Goal: Task Accomplishment & Management: Use online tool/utility

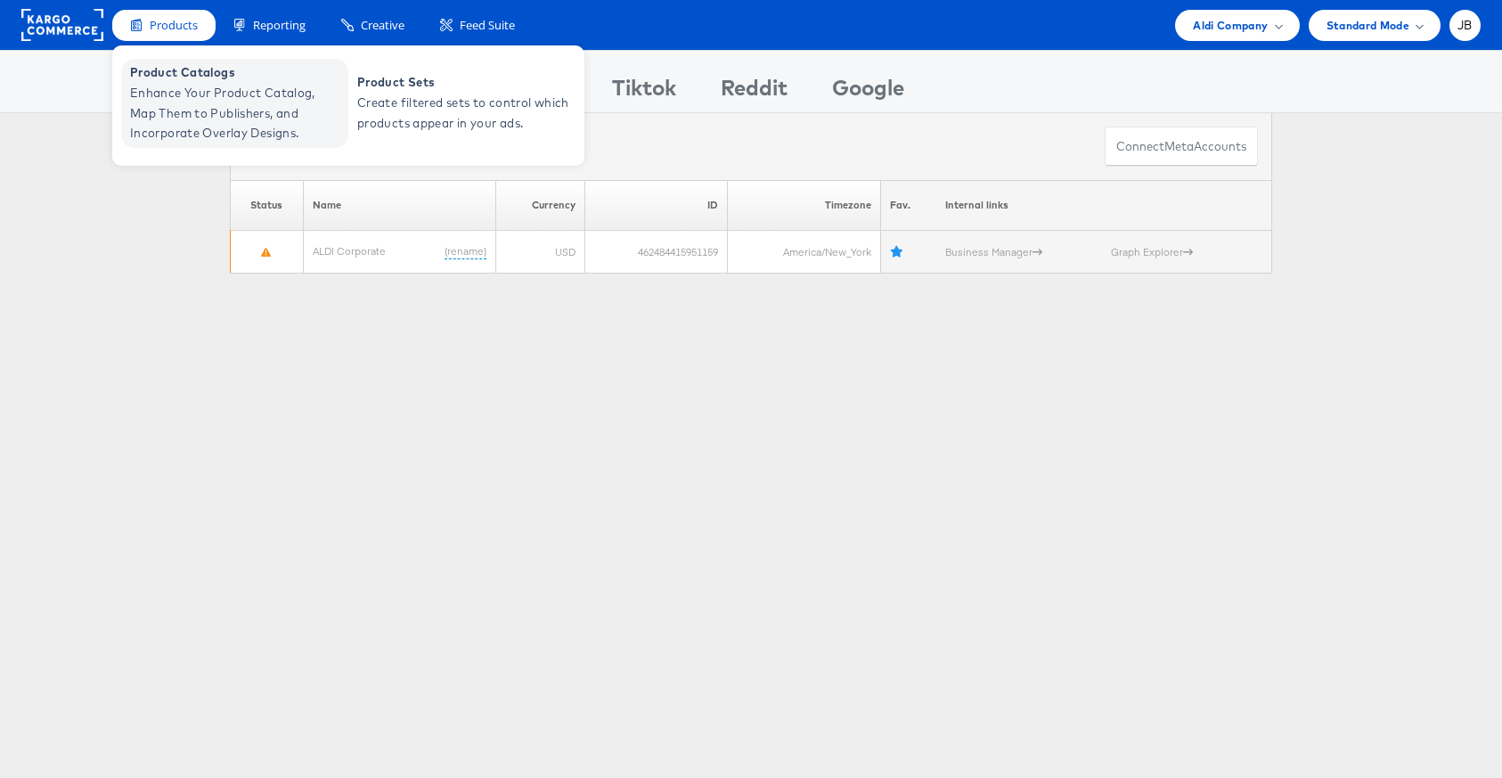
click at [170, 69] on span "Product Catalogs" at bounding box center [237, 72] width 214 height 20
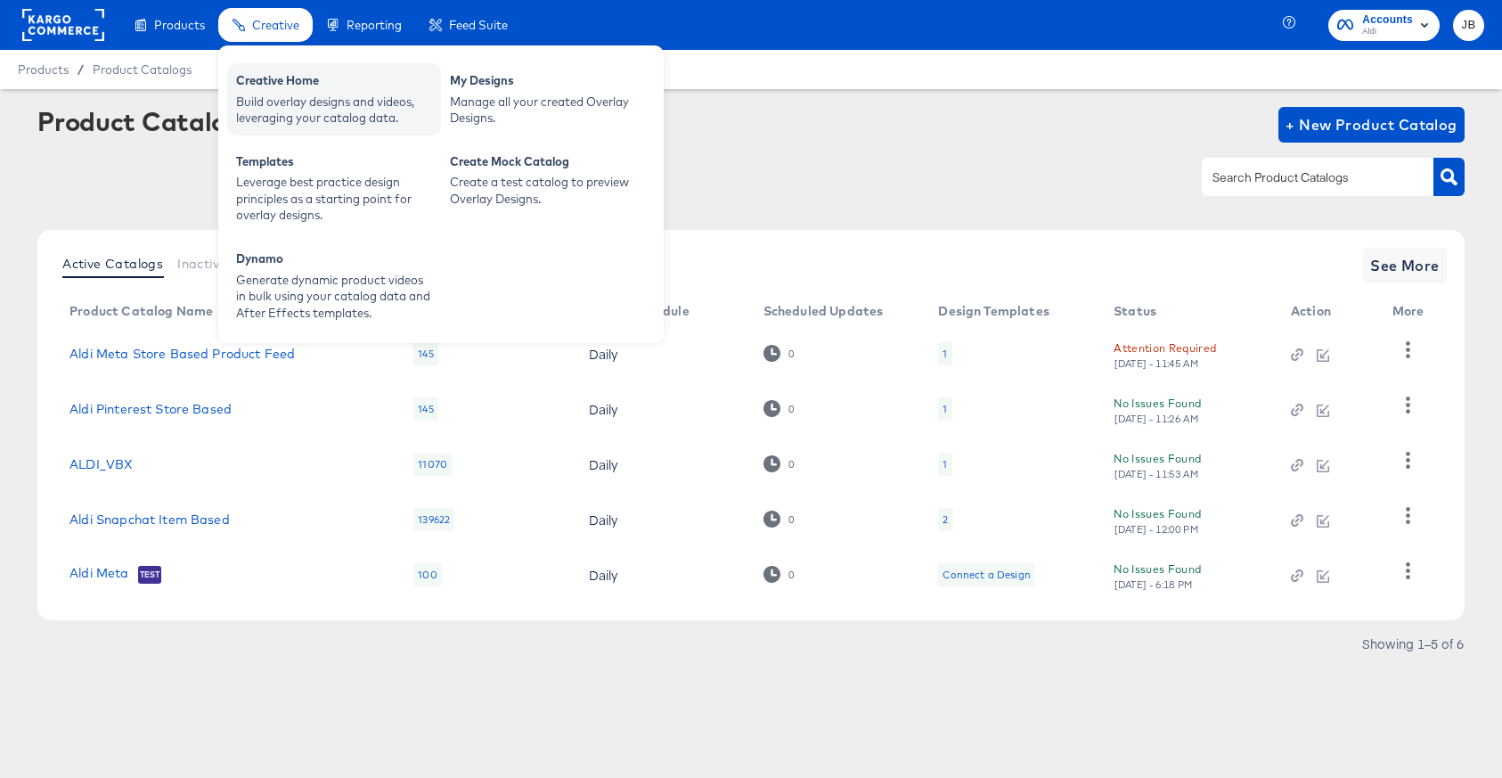
click at [288, 85] on div "Creative Home" at bounding box center [334, 82] width 196 height 21
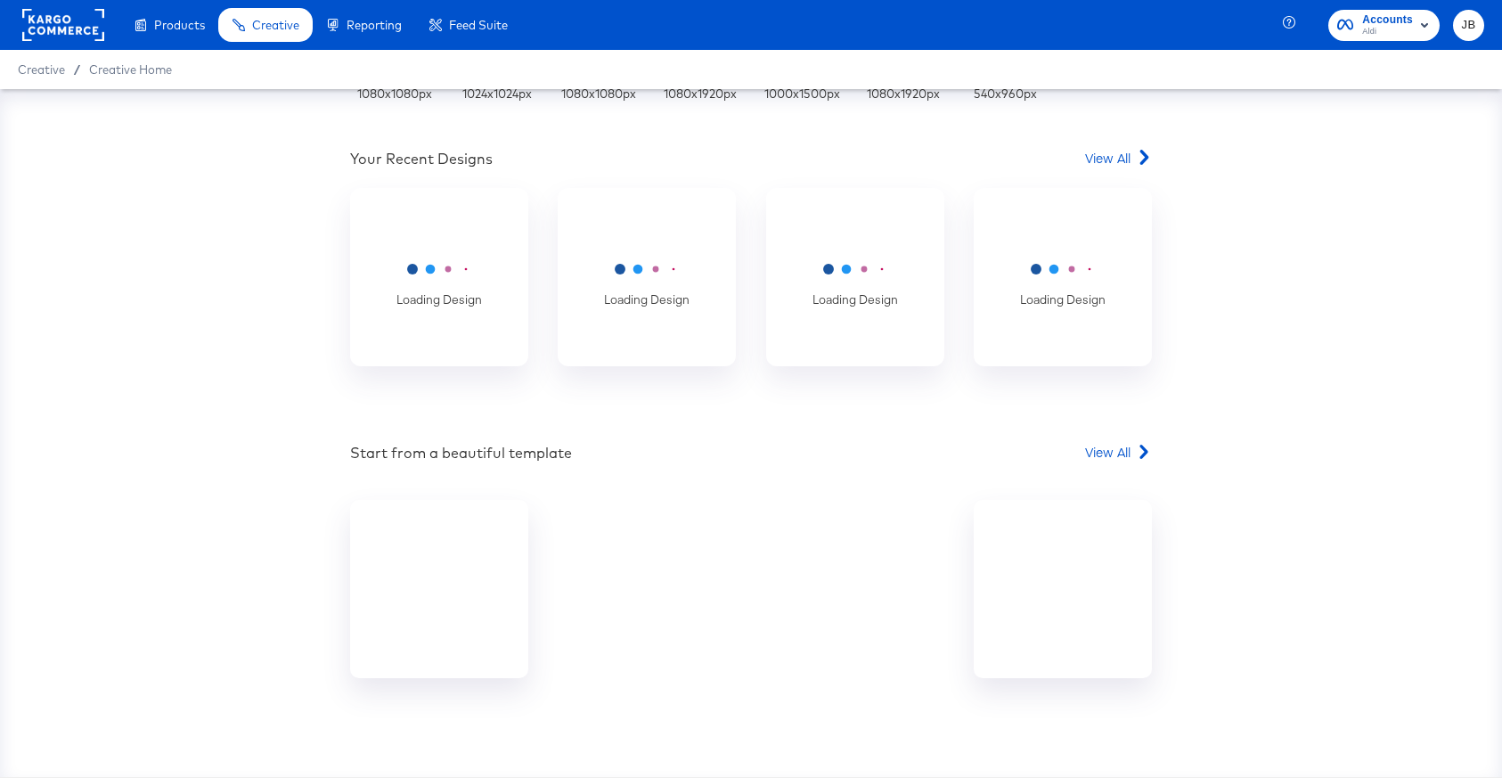
scroll to position [539, 0]
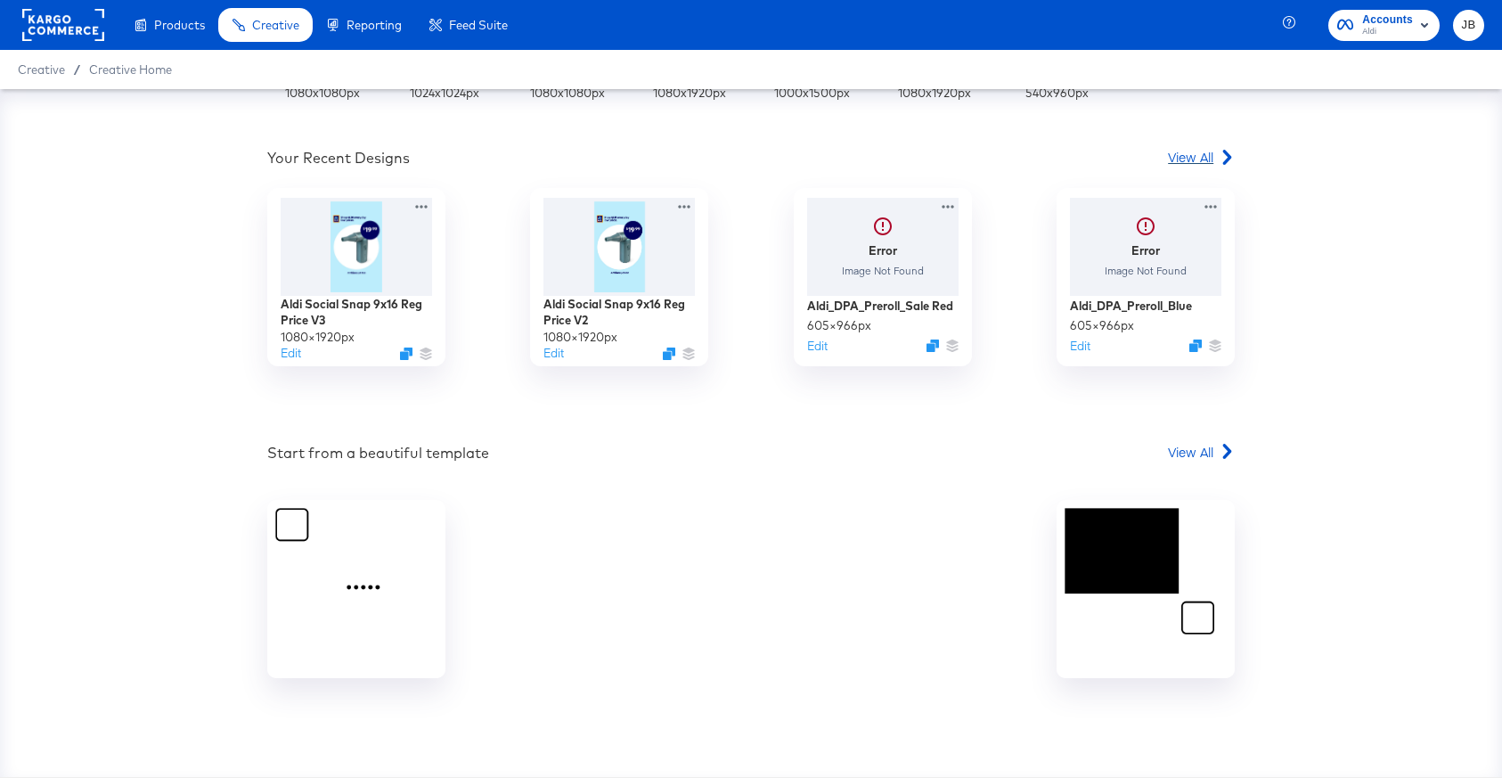
click at [1207, 159] on span "View All" at bounding box center [1190, 157] width 45 height 18
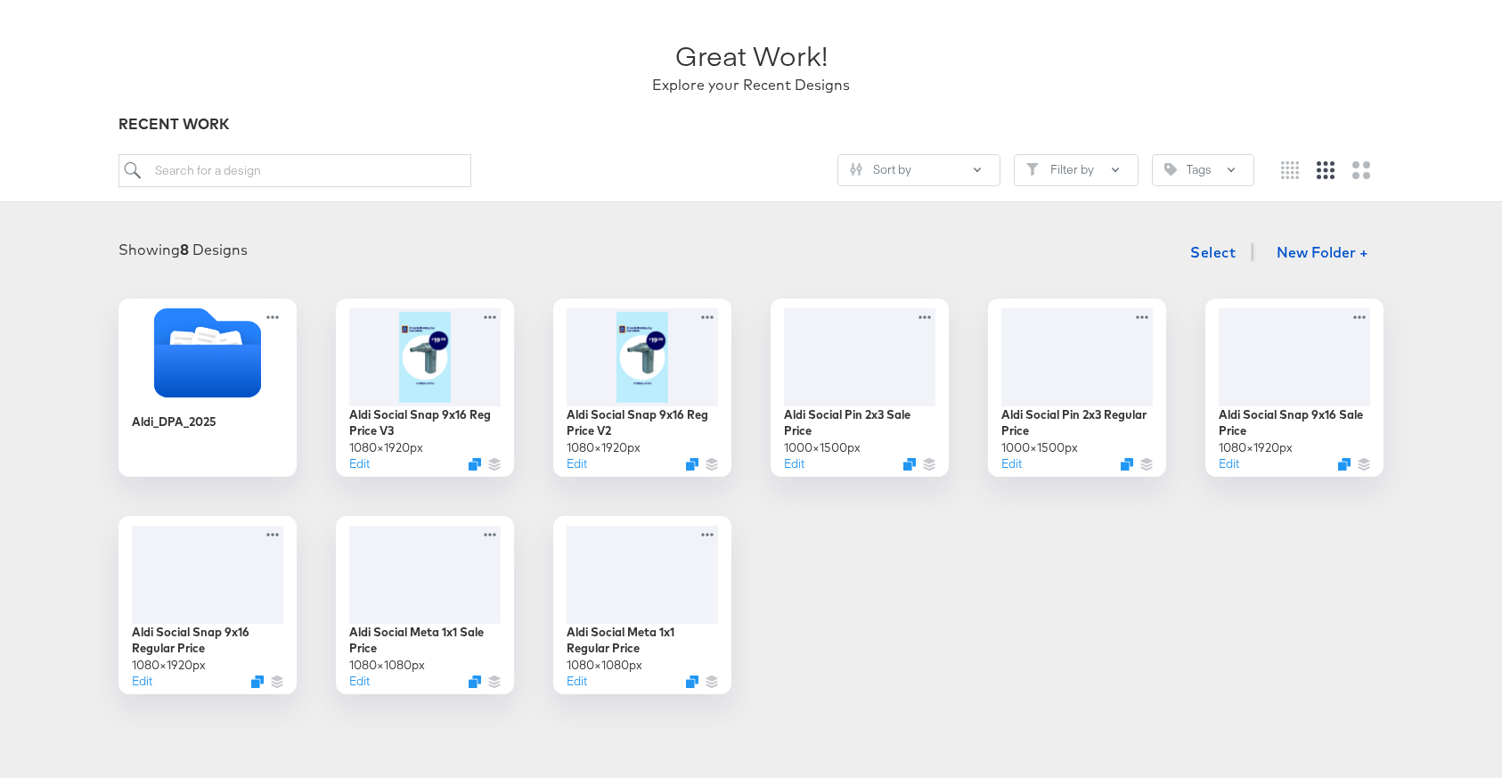
scroll to position [102, 0]
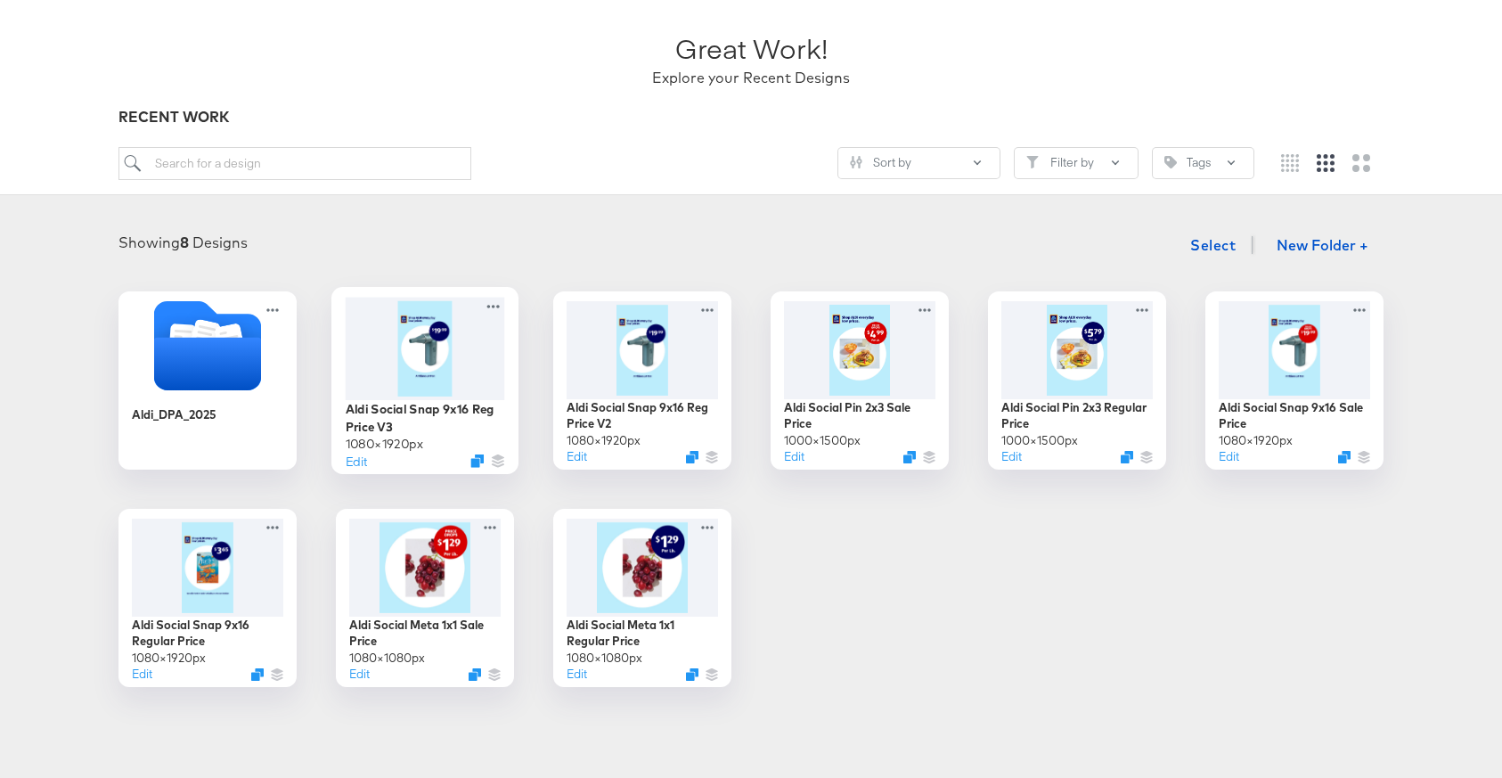
click at [403, 385] on div at bounding box center [425, 348] width 159 height 102
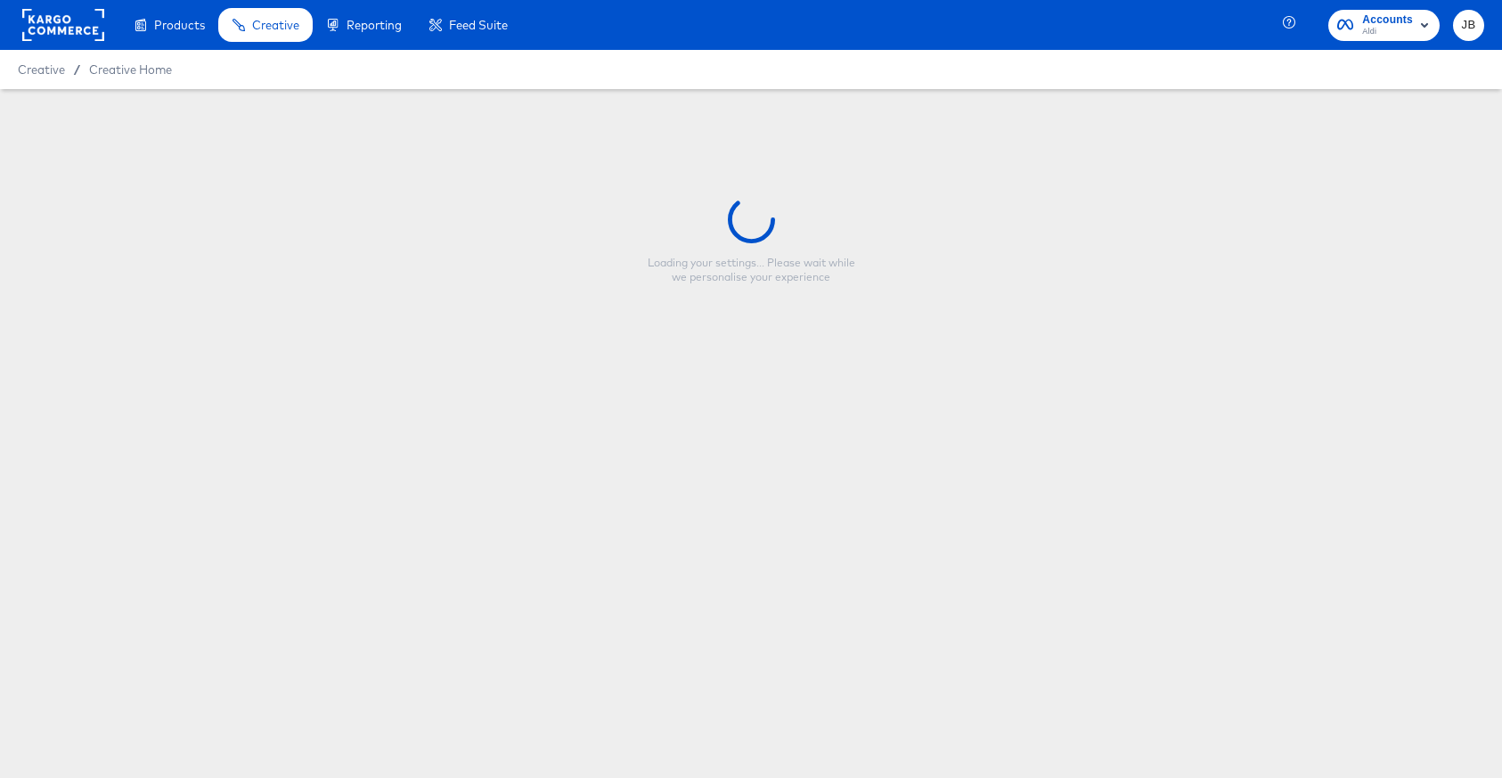
type input "Aldi Social Snap 9x16 Reg Price V3"
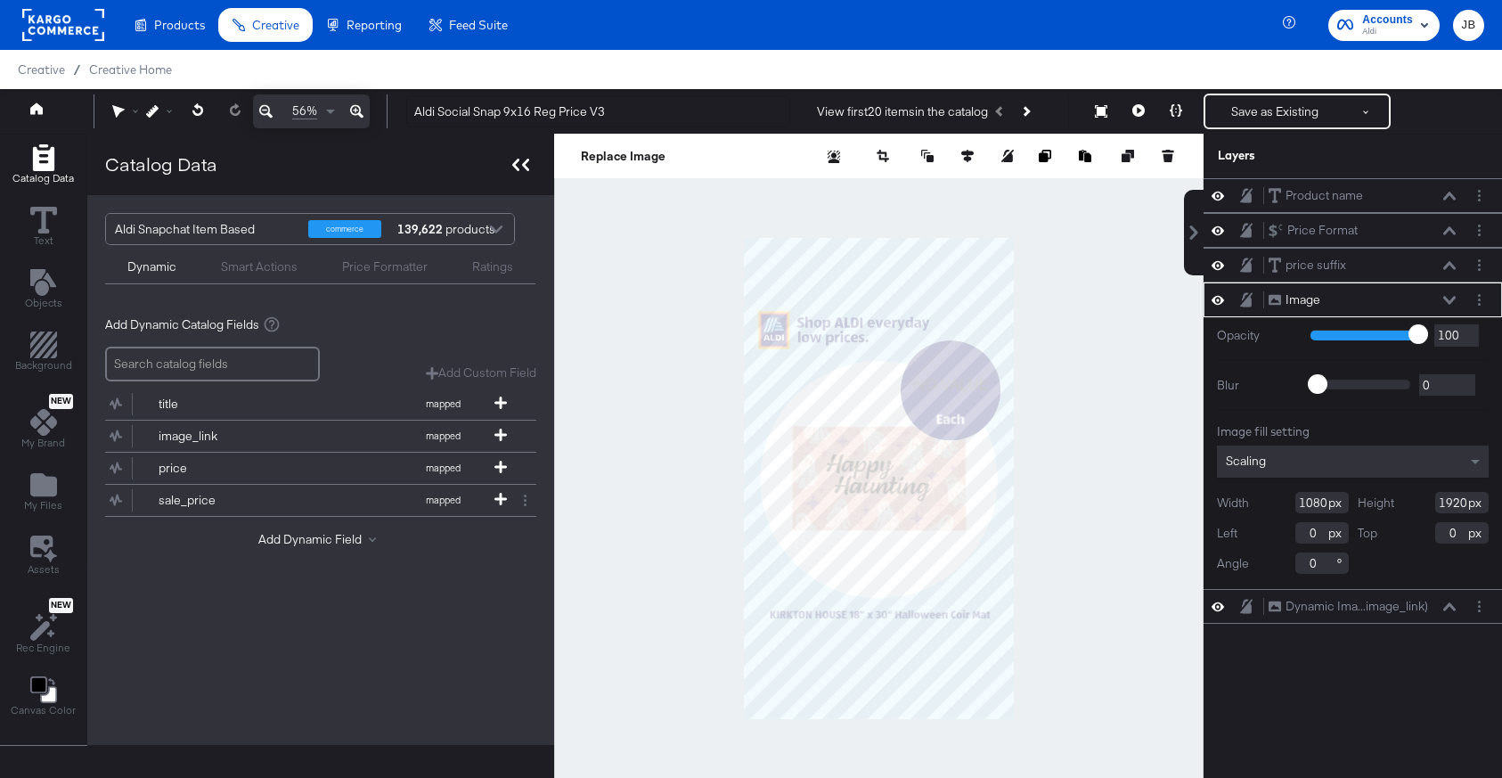
click at [520, 170] on icon at bounding box center [520, 165] width 17 height 12
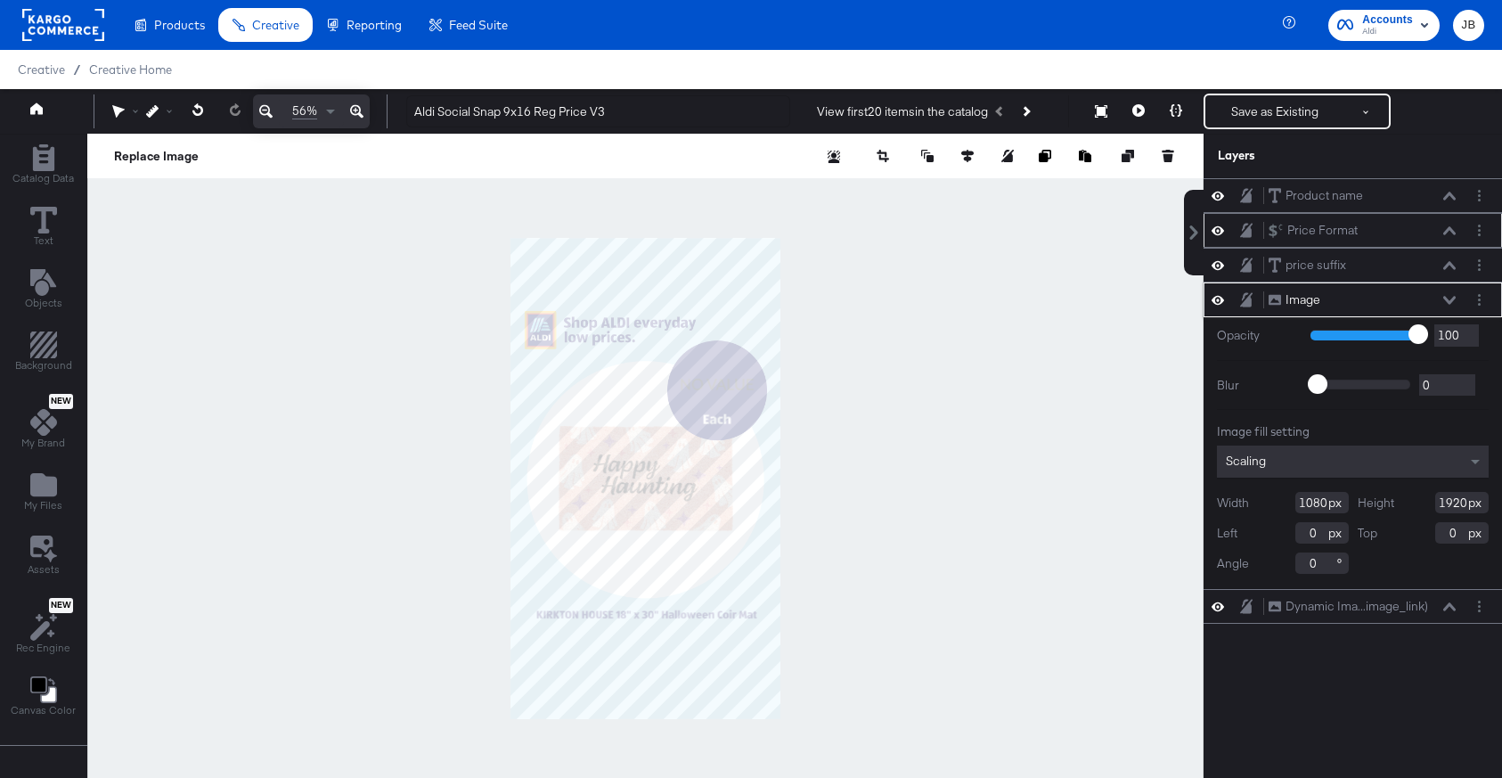
click at [1215, 230] on icon at bounding box center [1217, 230] width 12 height 15
click at [1215, 230] on icon at bounding box center [1217, 231] width 12 height 12
click at [1447, 228] on icon at bounding box center [1449, 230] width 12 height 9
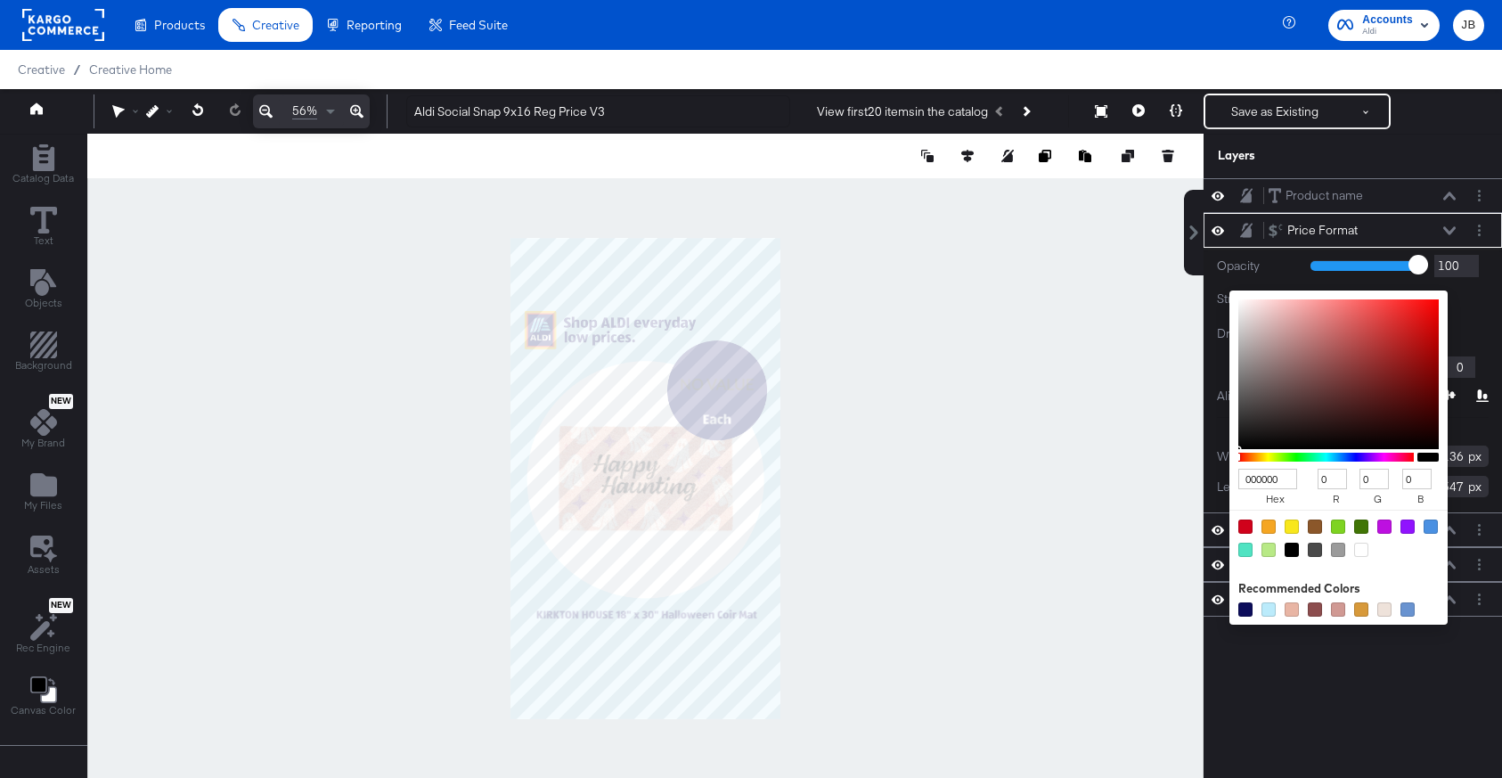
click at [1316, 296] on div "000000 hex 0 r 0 g 0 b 100 a Recommended Colors" at bounding box center [1335, 300] width 53 height 21
type input "9B7C7C"
type input "155"
type input "124"
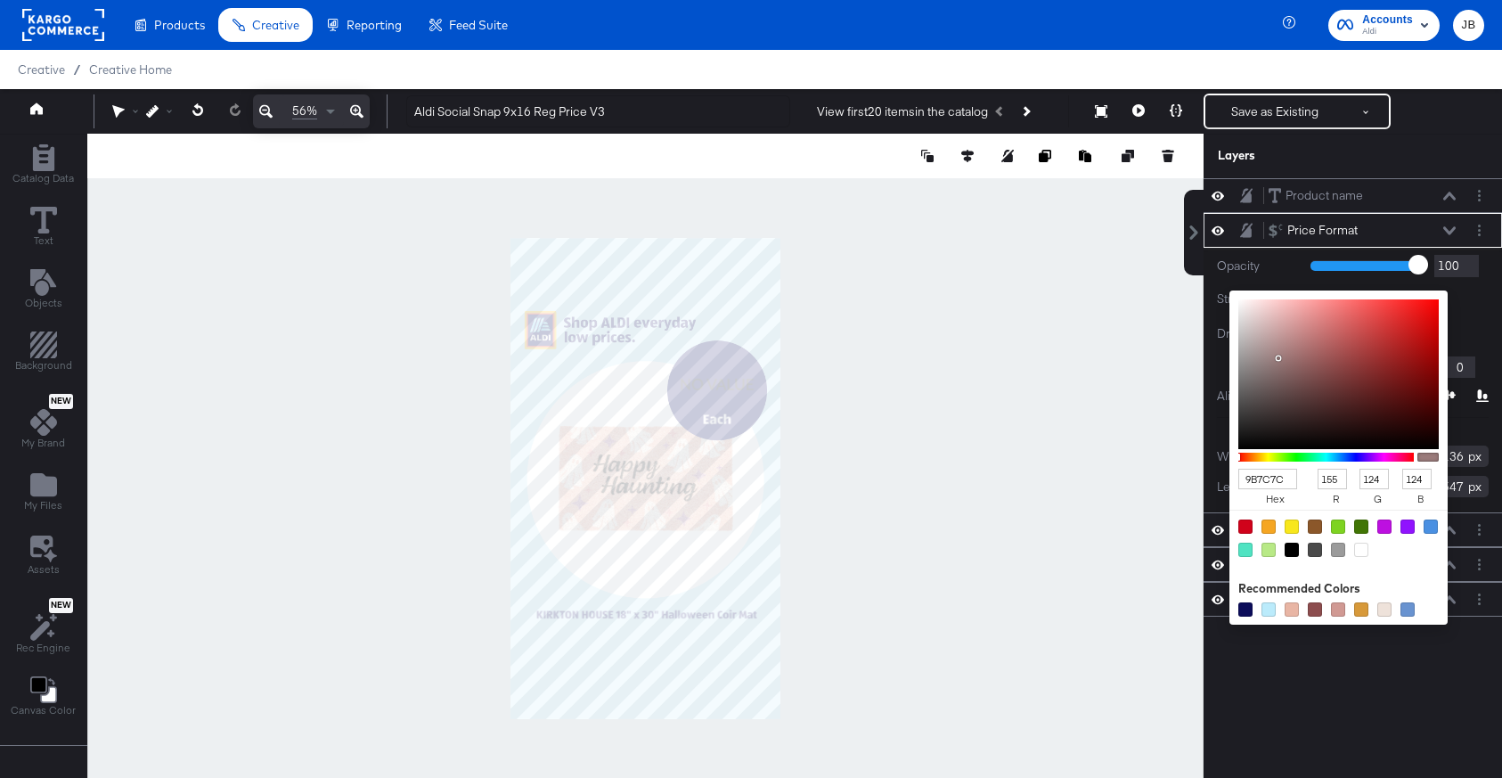
type input "9B7E7E"
type input "126"
type input "B4B3B3"
type input "180"
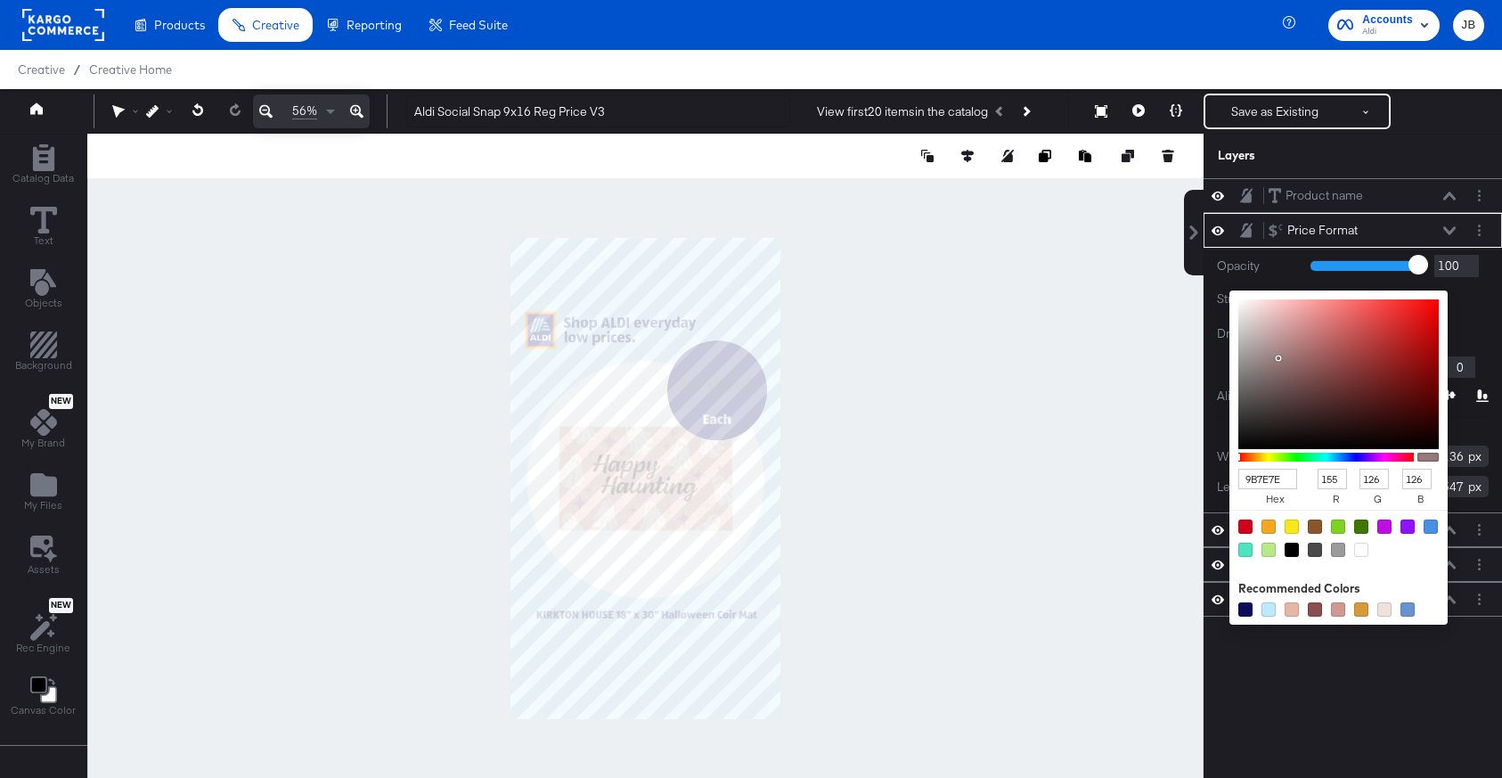
type input "179"
type input "E3E3E3"
type input "227"
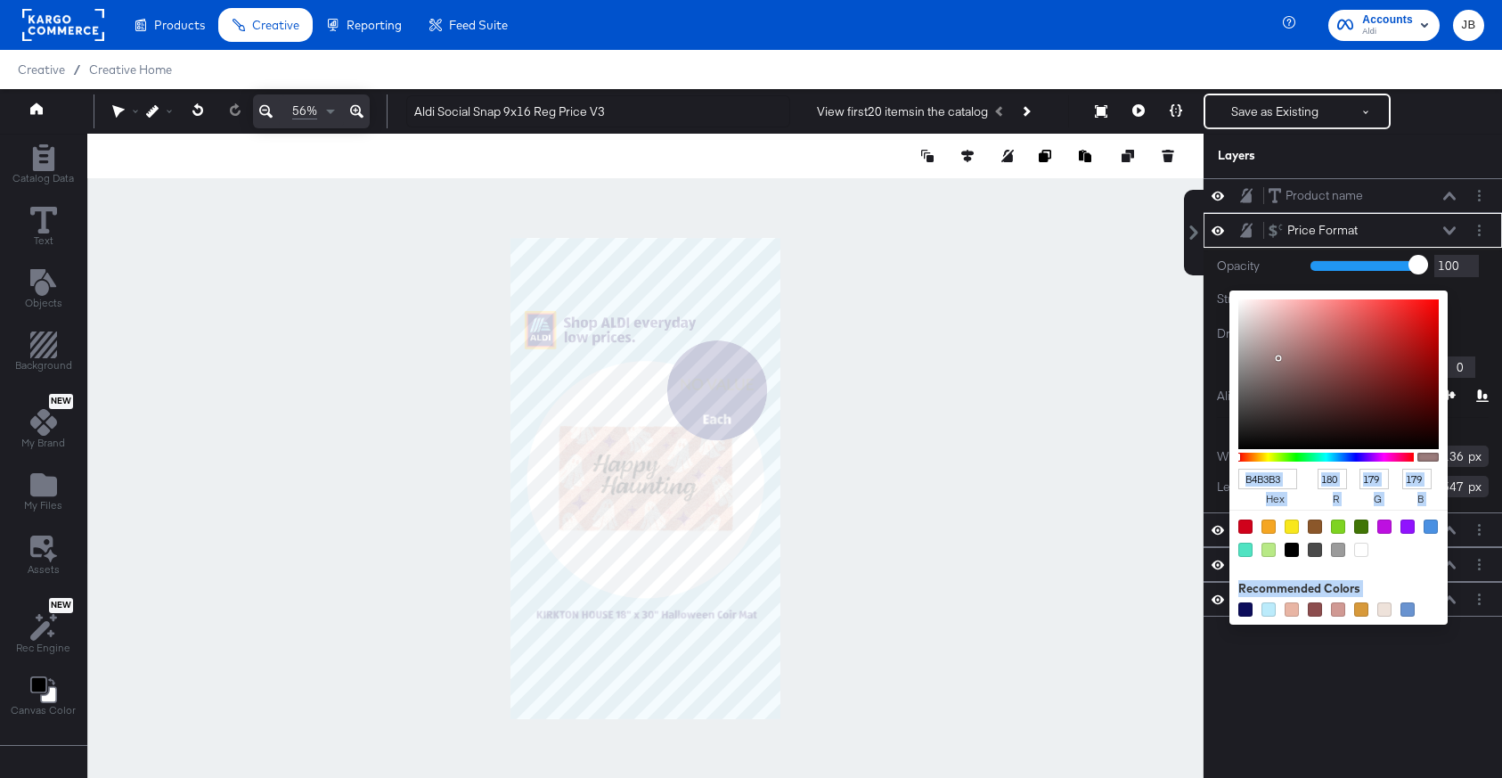
type input "227"
type input "FFFFFF"
type input "255"
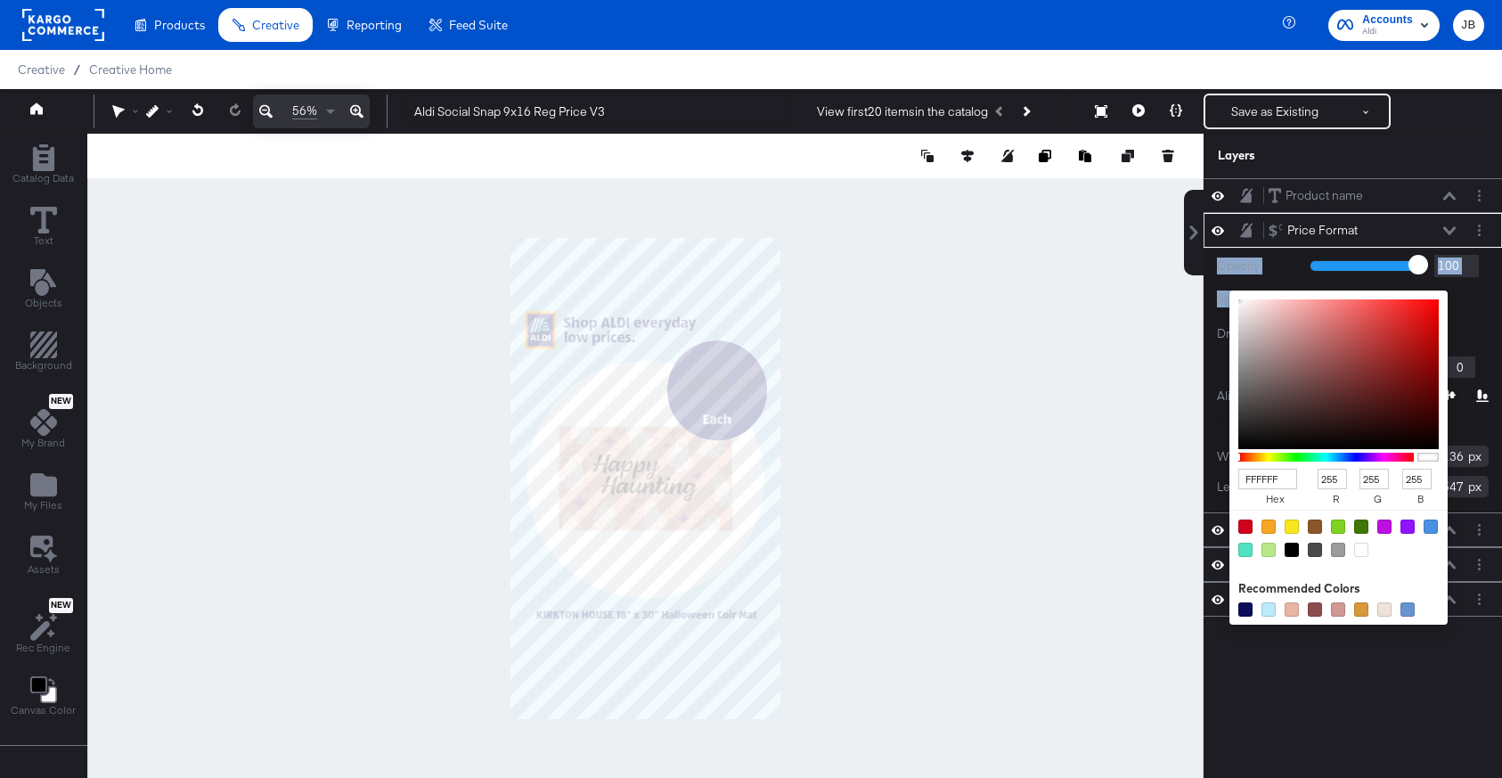
drag, startPoint x: 1278, startPoint y: 358, endPoint x: 1184, endPoint y: 273, distance: 126.8
click at [1203, 273] on div "Product name Product name Price Format Price Format Opacity 1 100 100 Stroke: F…" at bounding box center [1352, 486] width 298 height 617
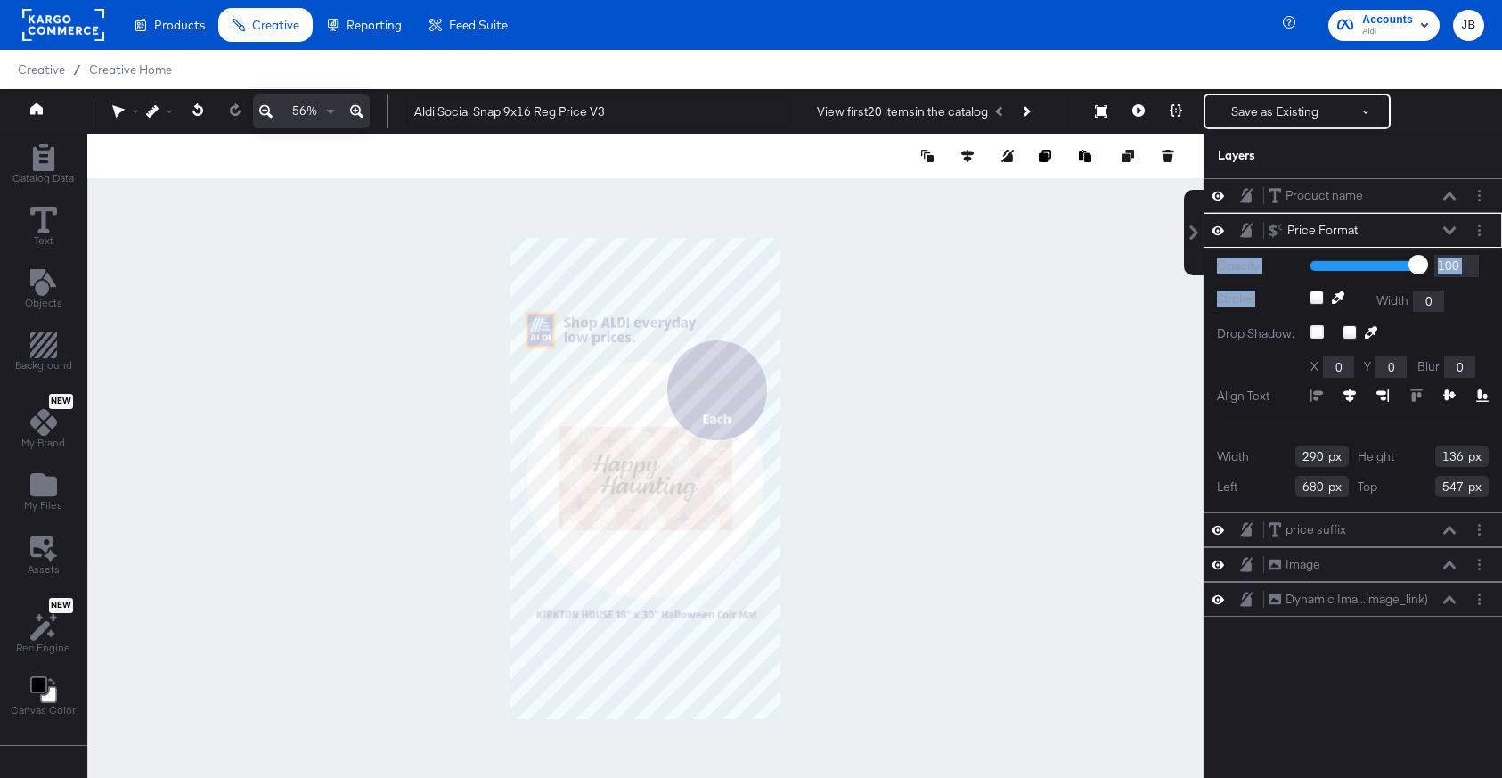
click at [1449, 232] on icon at bounding box center [1449, 230] width 12 height 8
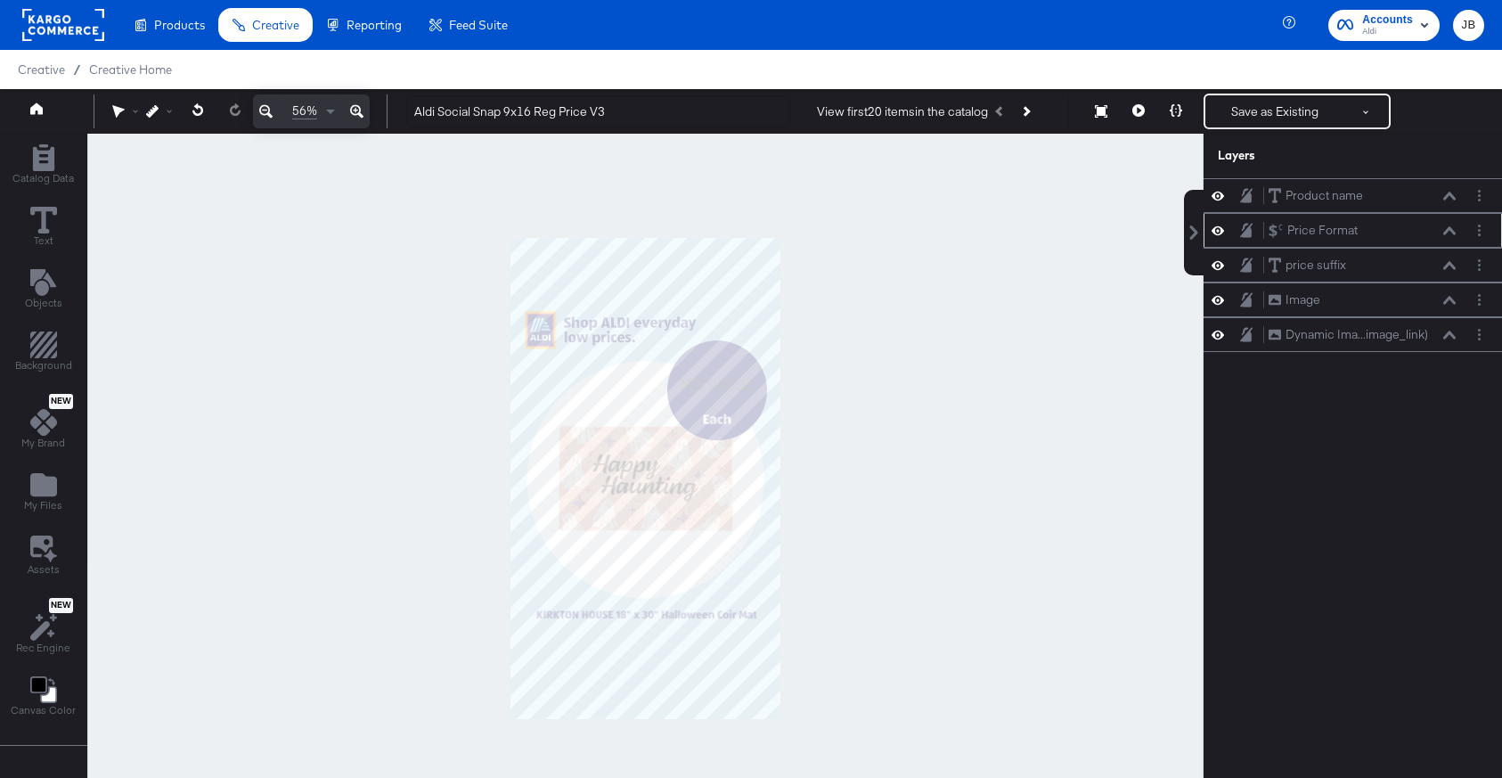
click at [1449, 232] on icon at bounding box center [1449, 230] width 12 height 9
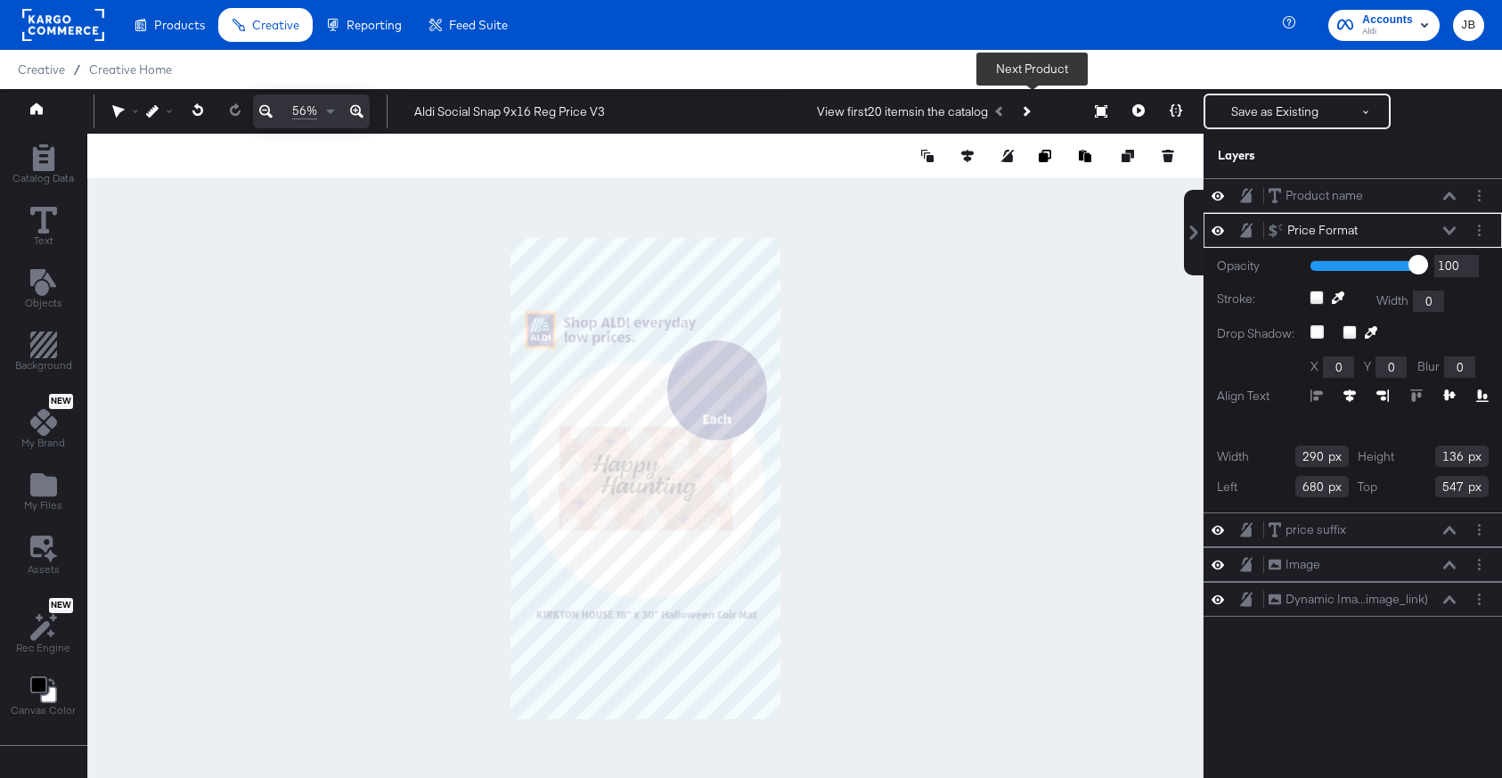
click at [1031, 109] on icon "Next Product" at bounding box center [1026, 111] width 10 height 10
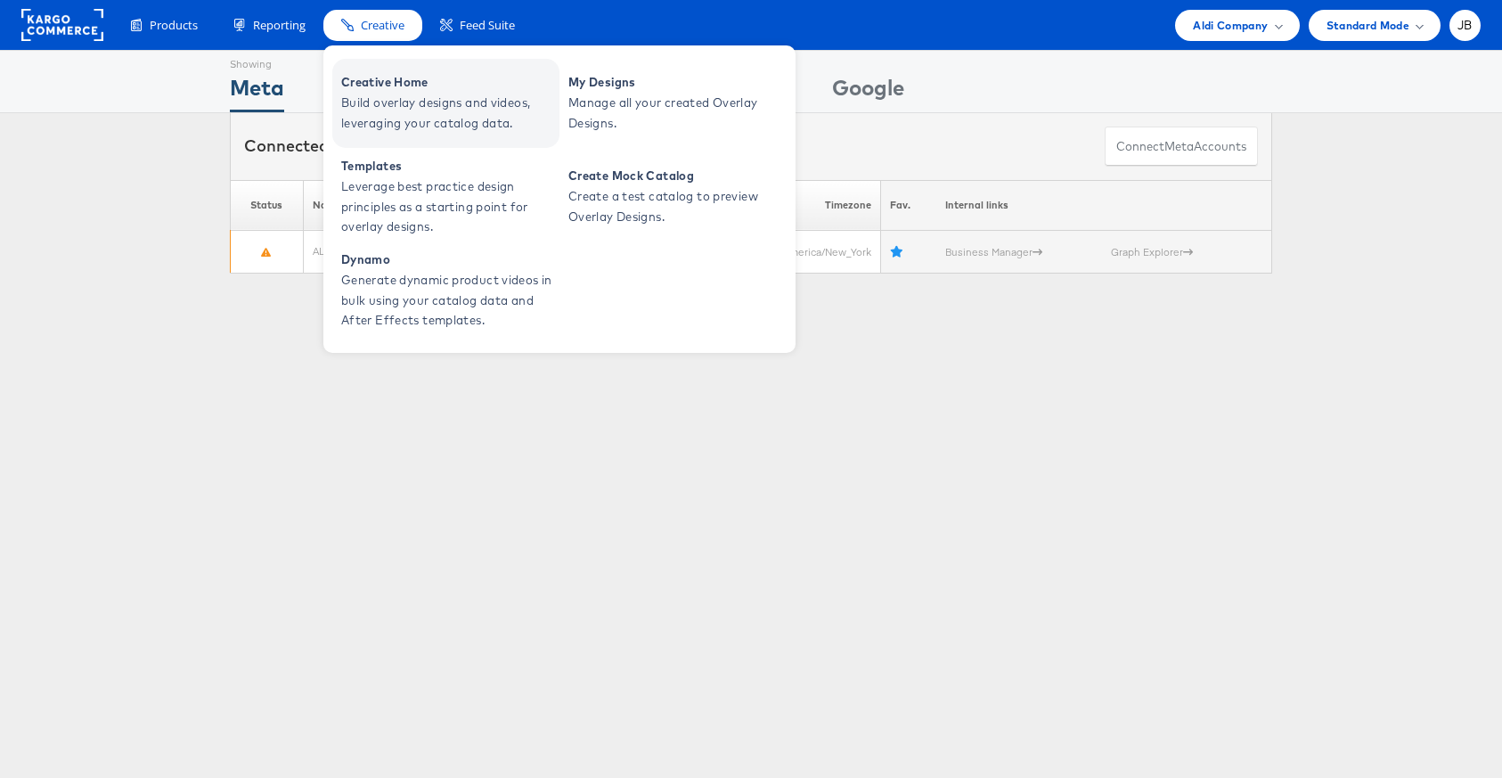
click at [379, 75] on span "Creative Home" at bounding box center [448, 82] width 214 height 20
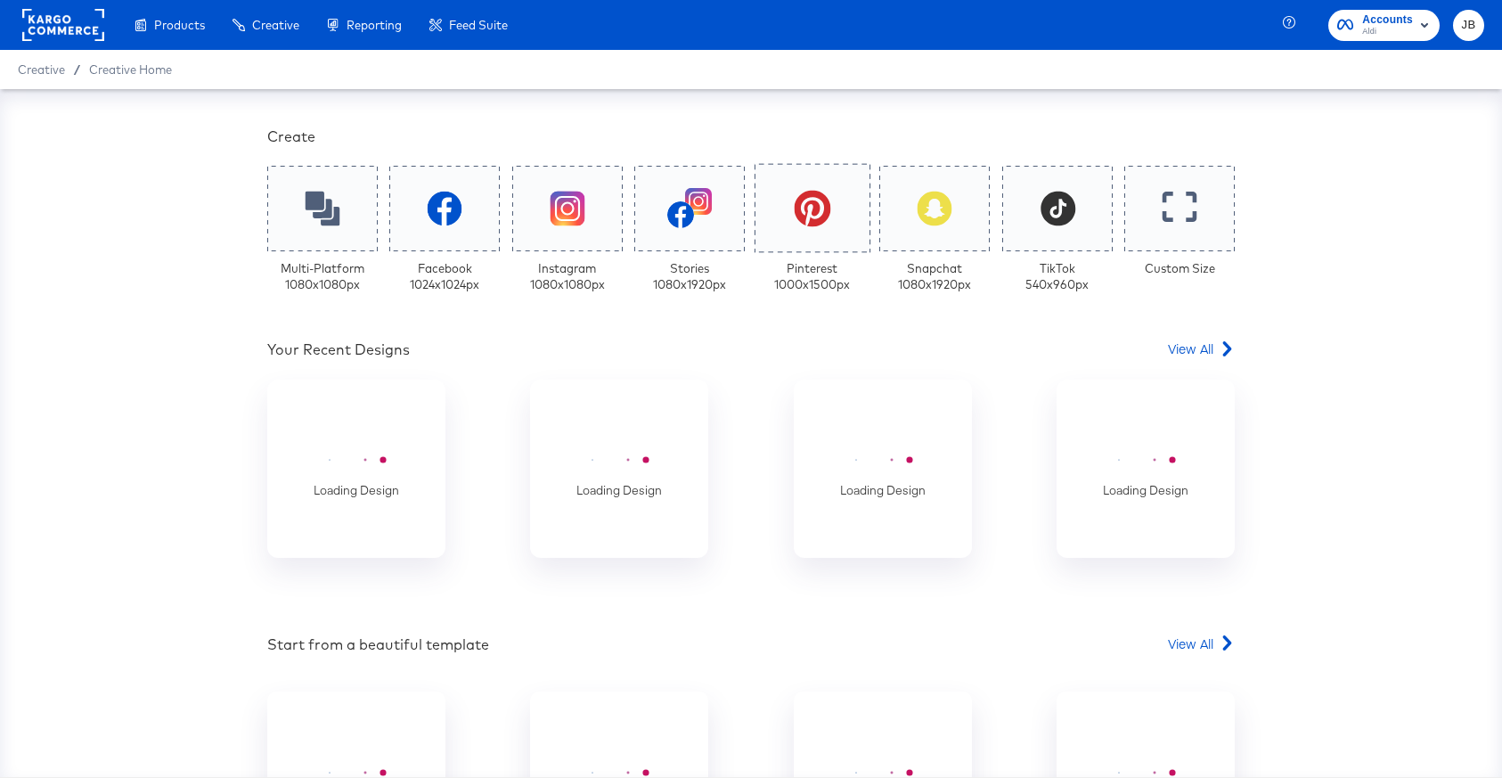
scroll to position [539, 0]
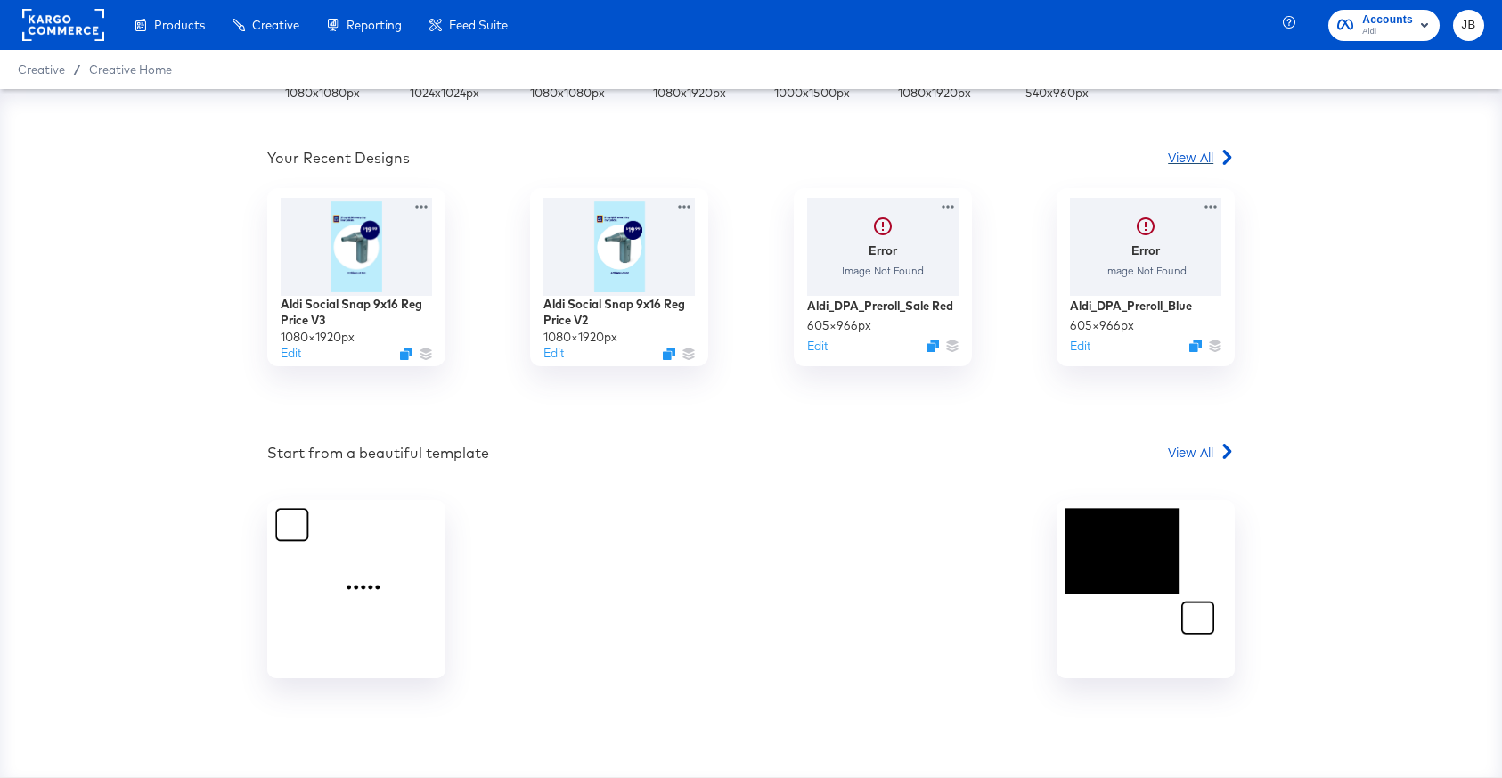
click at [1205, 153] on span "View All" at bounding box center [1190, 157] width 45 height 18
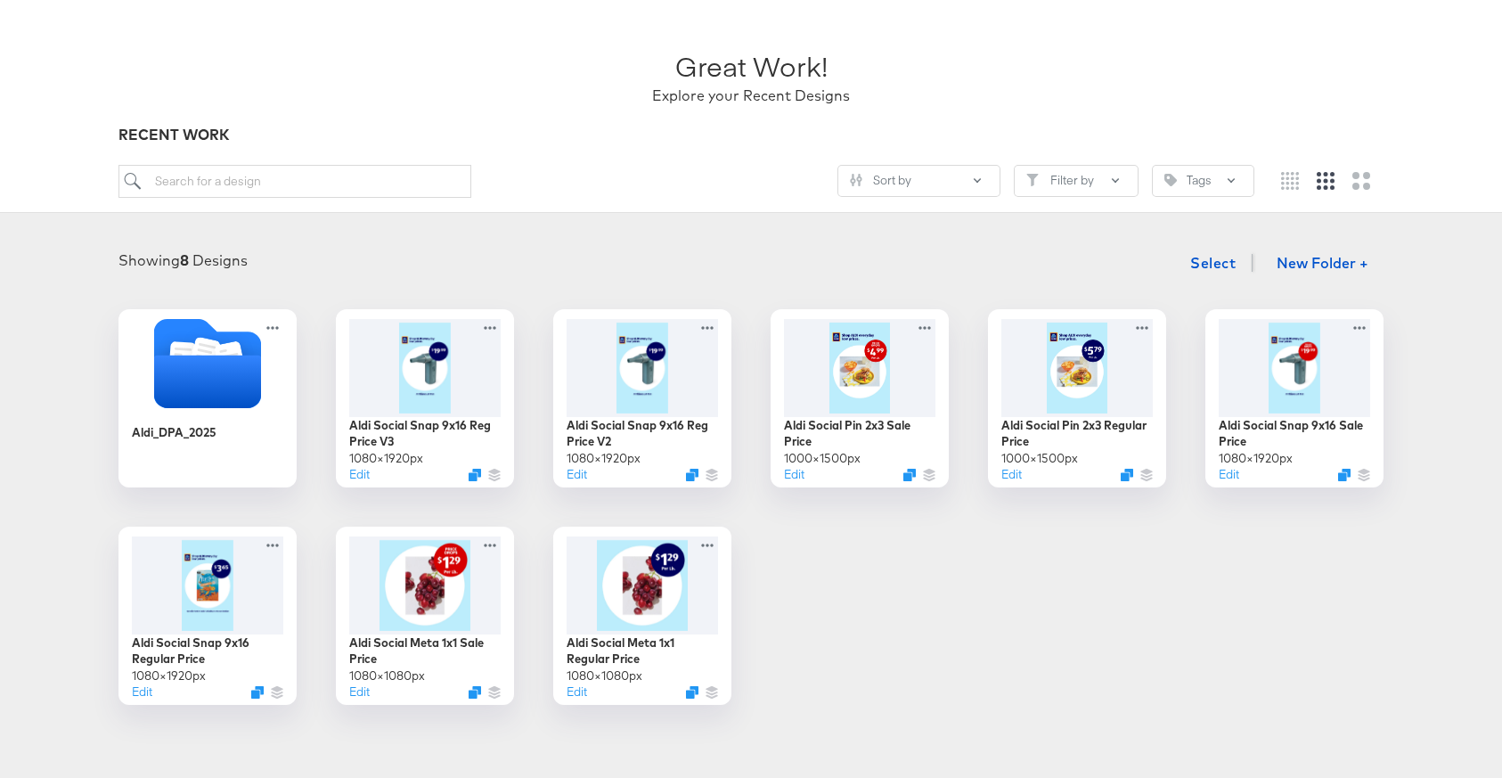
scroll to position [126, 0]
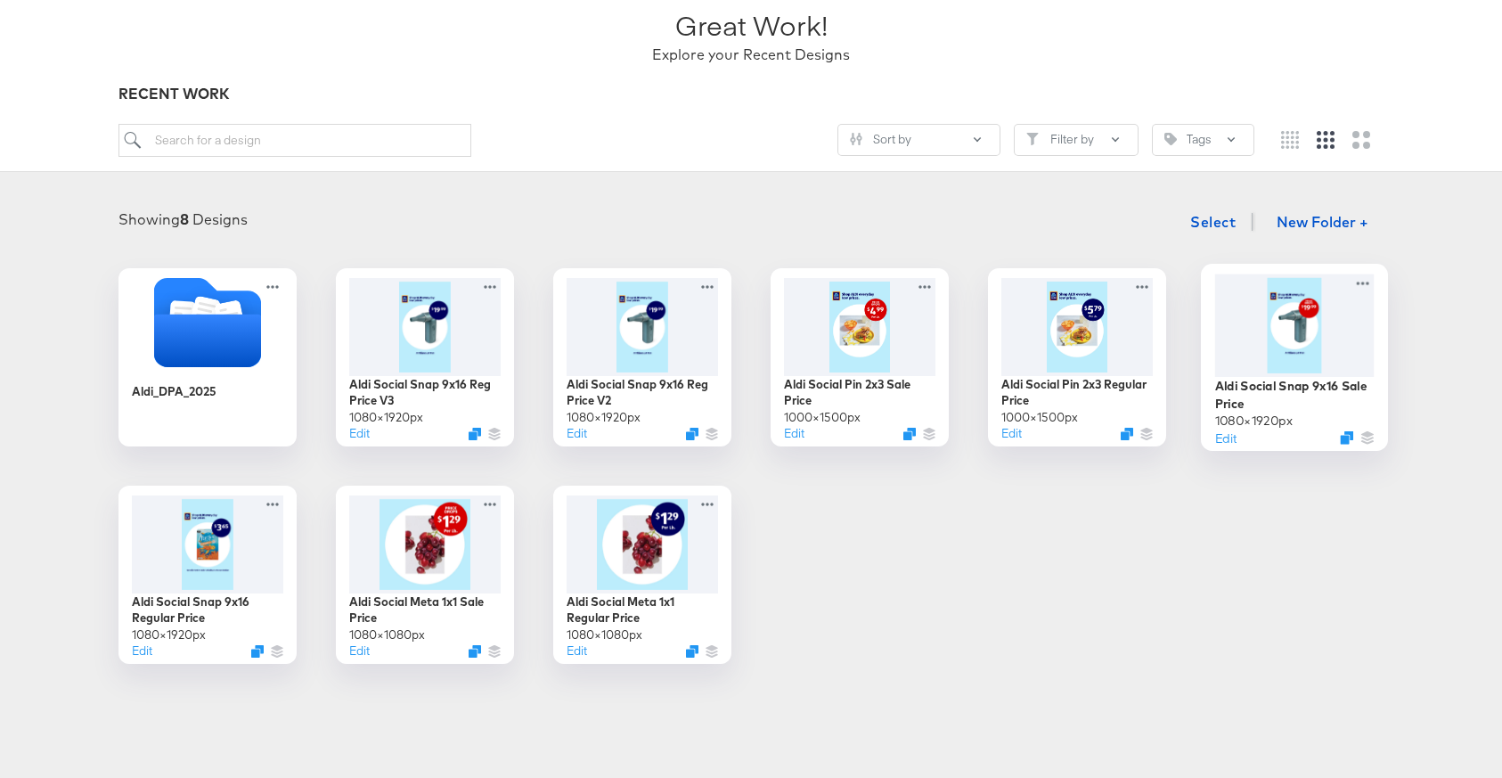
click at [1328, 340] on div at bounding box center [1294, 324] width 159 height 102
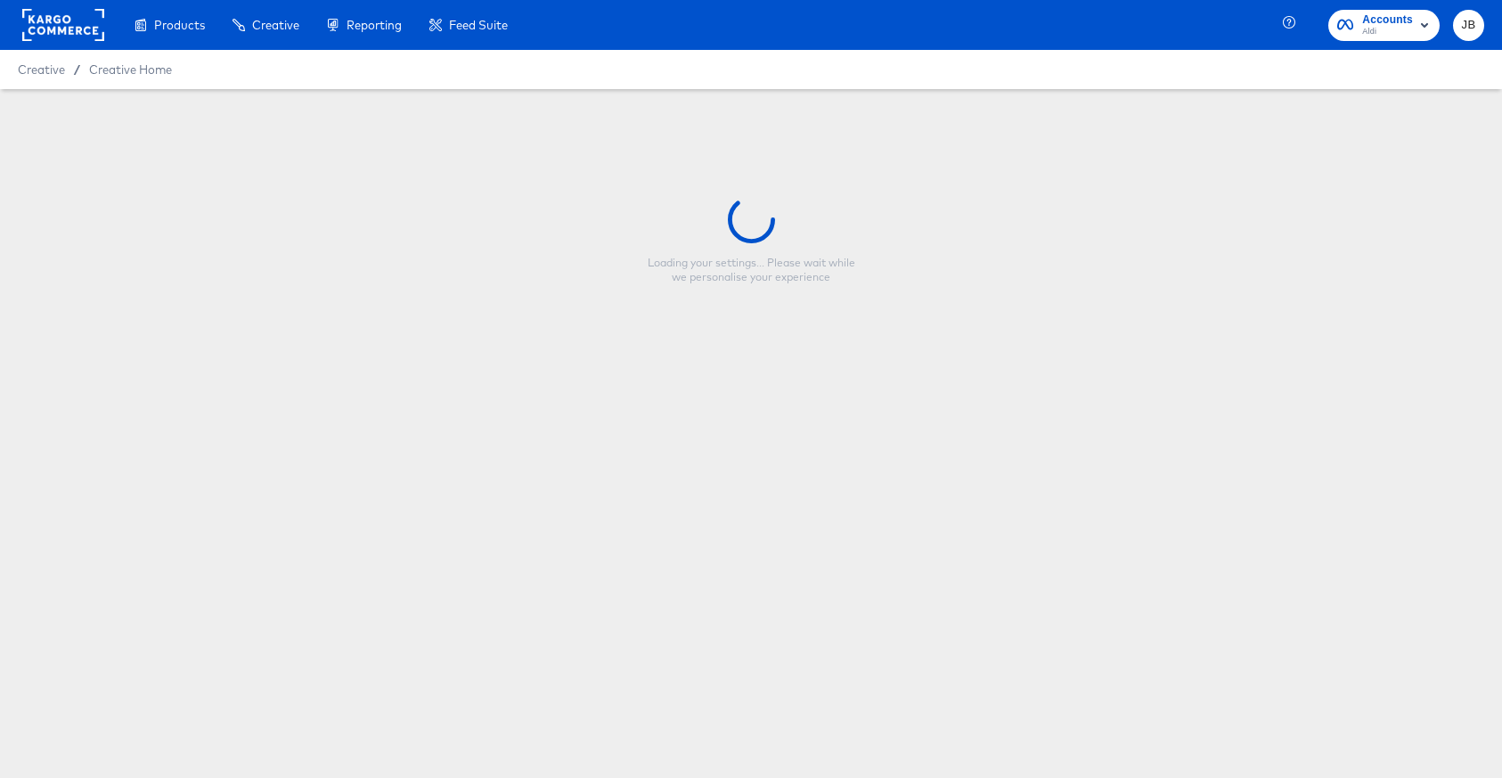
type input "Aldi Social Snap 9x16 Sale Price"
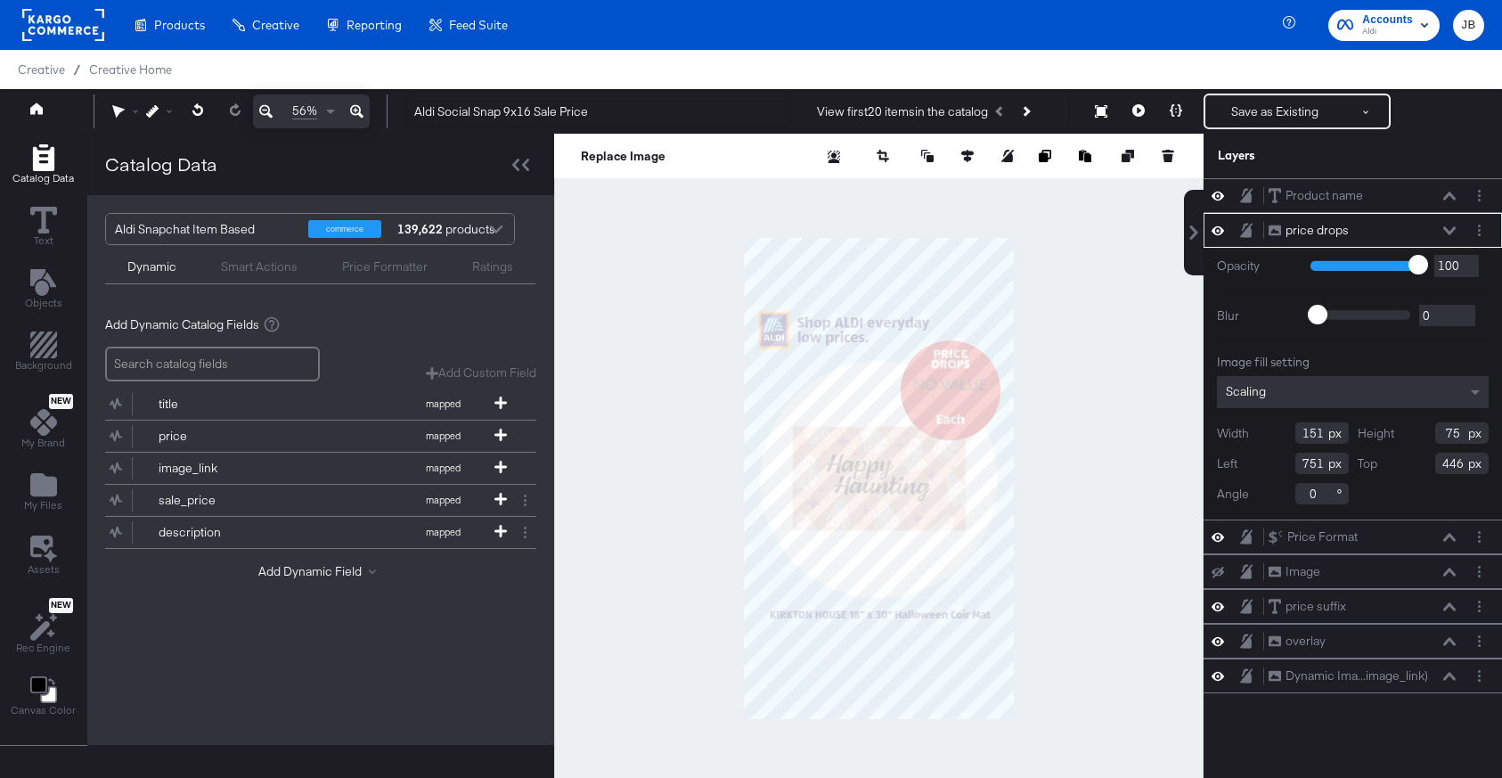
click at [713, 240] on div at bounding box center [878, 478] width 649 height 689
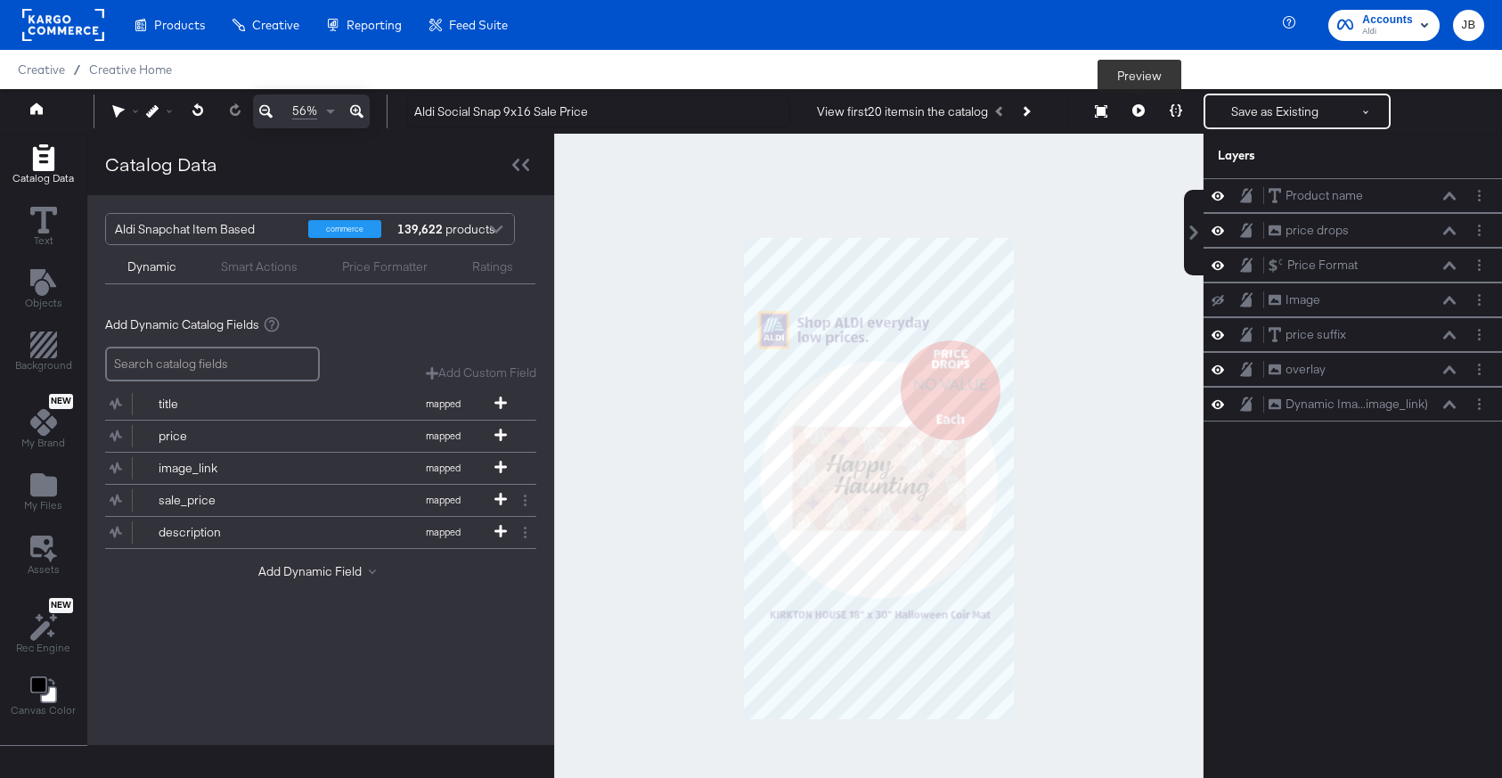
click at [1141, 110] on icon at bounding box center [1138, 110] width 12 height 12
